Goal: Communication & Community: Answer question/provide support

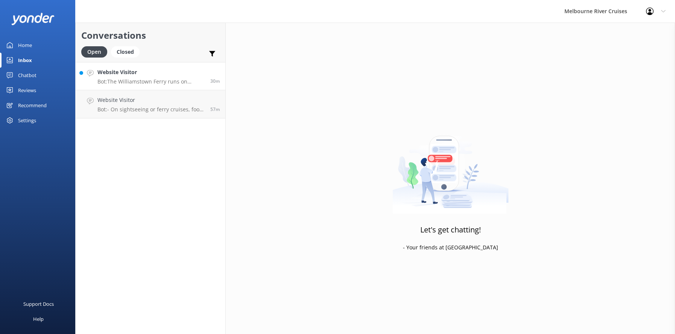
click at [127, 79] on p "Bot: The Williamstown Ferry runs on weekends, and some public holidays, with da…" at bounding box center [150, 81] width 107 height 7
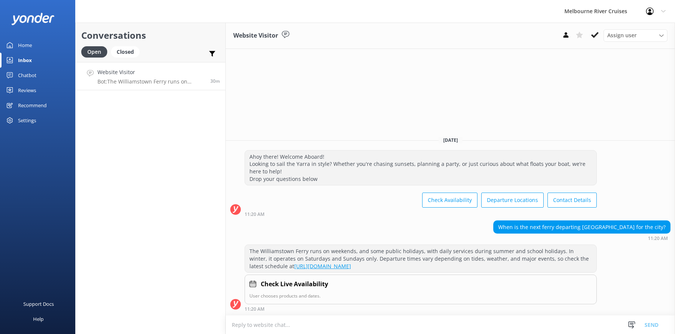
click at [593, 36] on use at bounding box center [595, 35] width 8 height 6
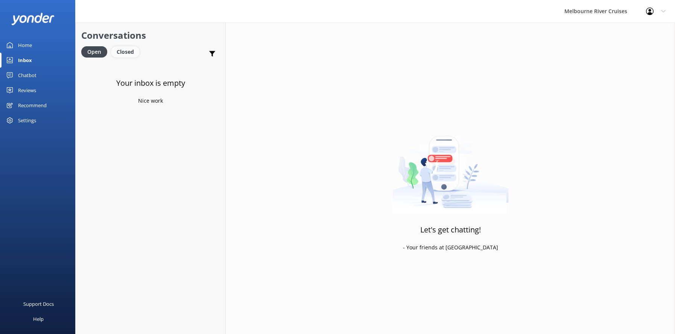
click at [122, 52] on div "Closed" at bounding box center [125, 51] width 29 height 11
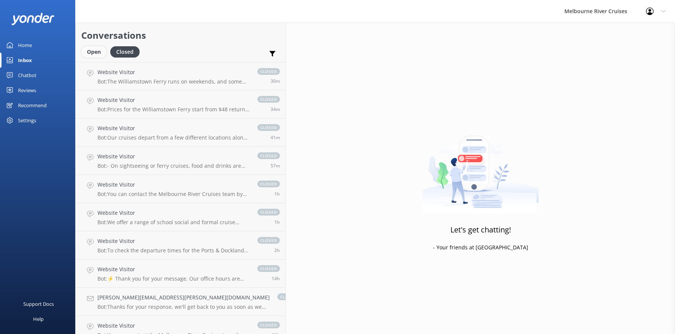
click at [91, 50] on div "Open" at bounding box center [93, 51] width 25 height 11
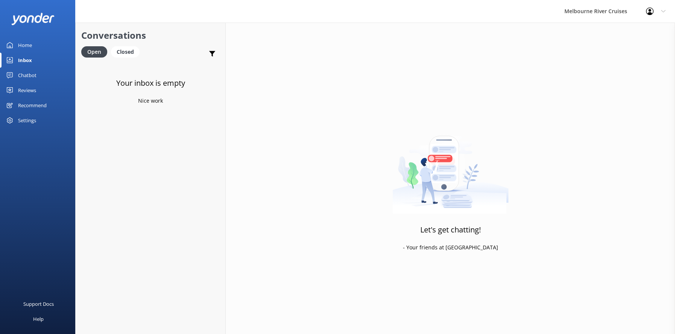
click at [27, 58] on div "Inbox" at bounding box center [25, 60] width 14 height 15
click at [32, 55] on link "Inbox" at bounding box center [37, 60] width 75 height 15
click at [24, 46] on div "Home" at bounding box center [25, 45] width 14 height 15
